Goal: Task Accomplishment & Management: Use online tool/utility

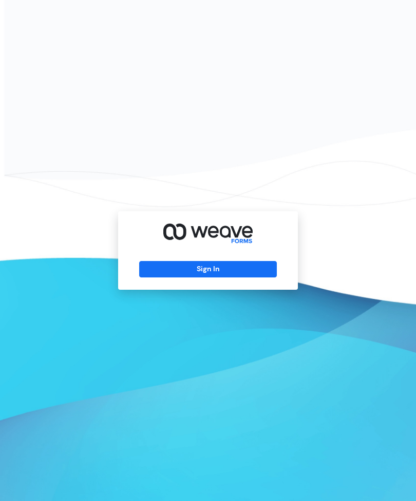
click at [231, 278] on button "Sign In" at bounding box center [207, 269] width 137 height 16
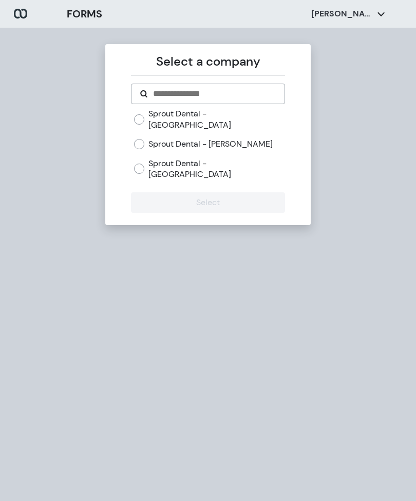
click at [217, 139] on label "Sprout Dental - [PERSON_NAME]" at bounding box center [210, 144] width 124 height 11
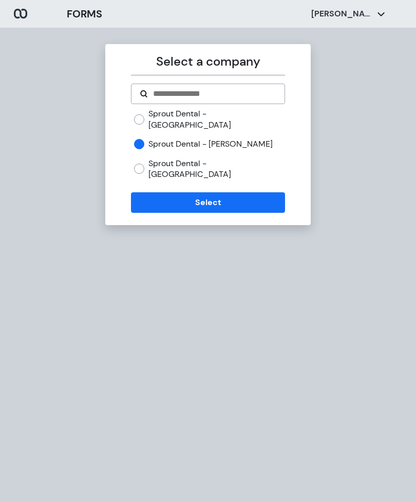
click at [229, 192] on button "Select" at bounding box center [207, 202] width 153 height 21
